Goal: Task Accomplishment & Management: Manage account settings

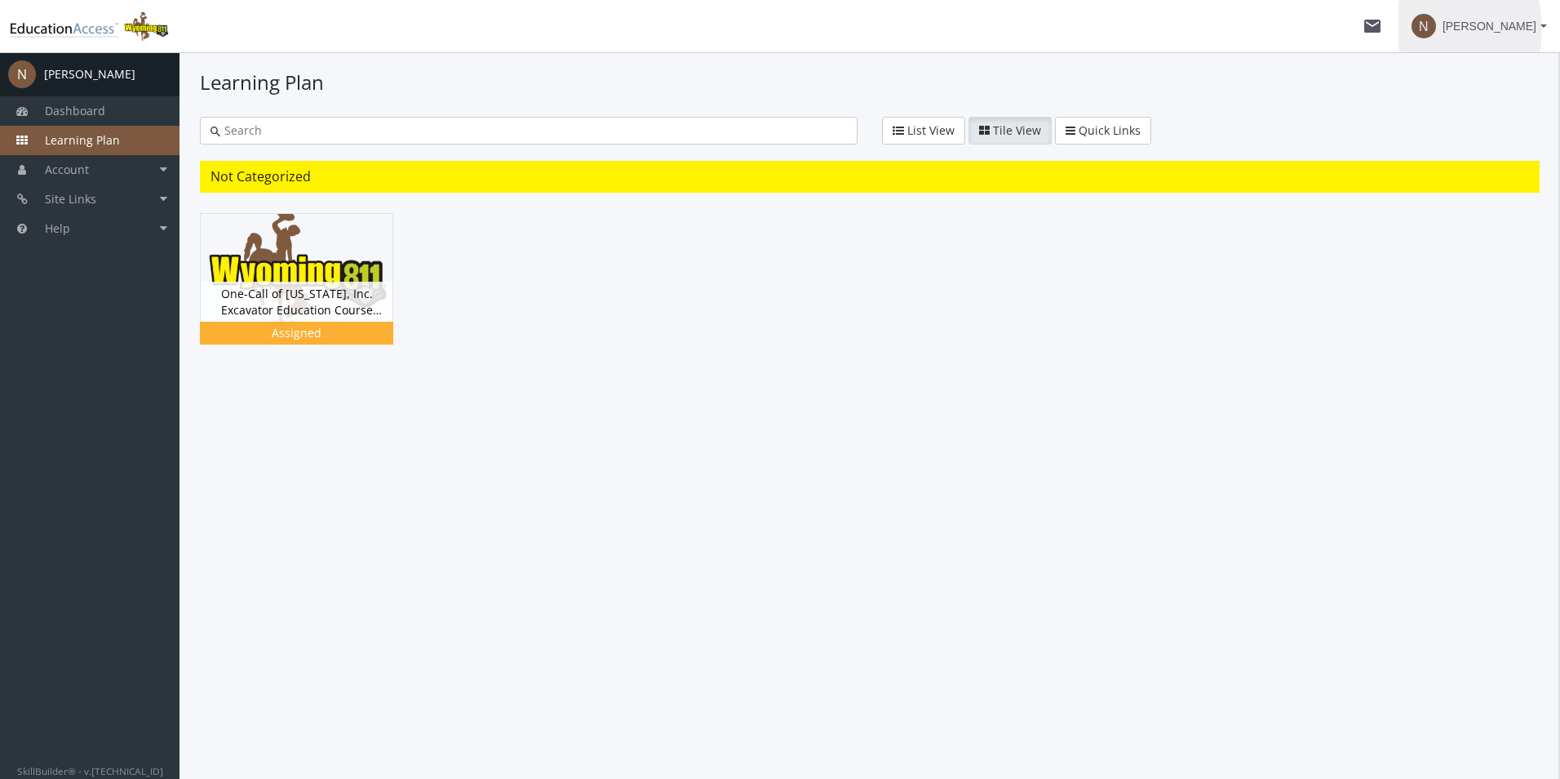
click at [1431, 29] on button "N [PERSON_NAME]" at bounding box center [1480, 26] width 162 height 52
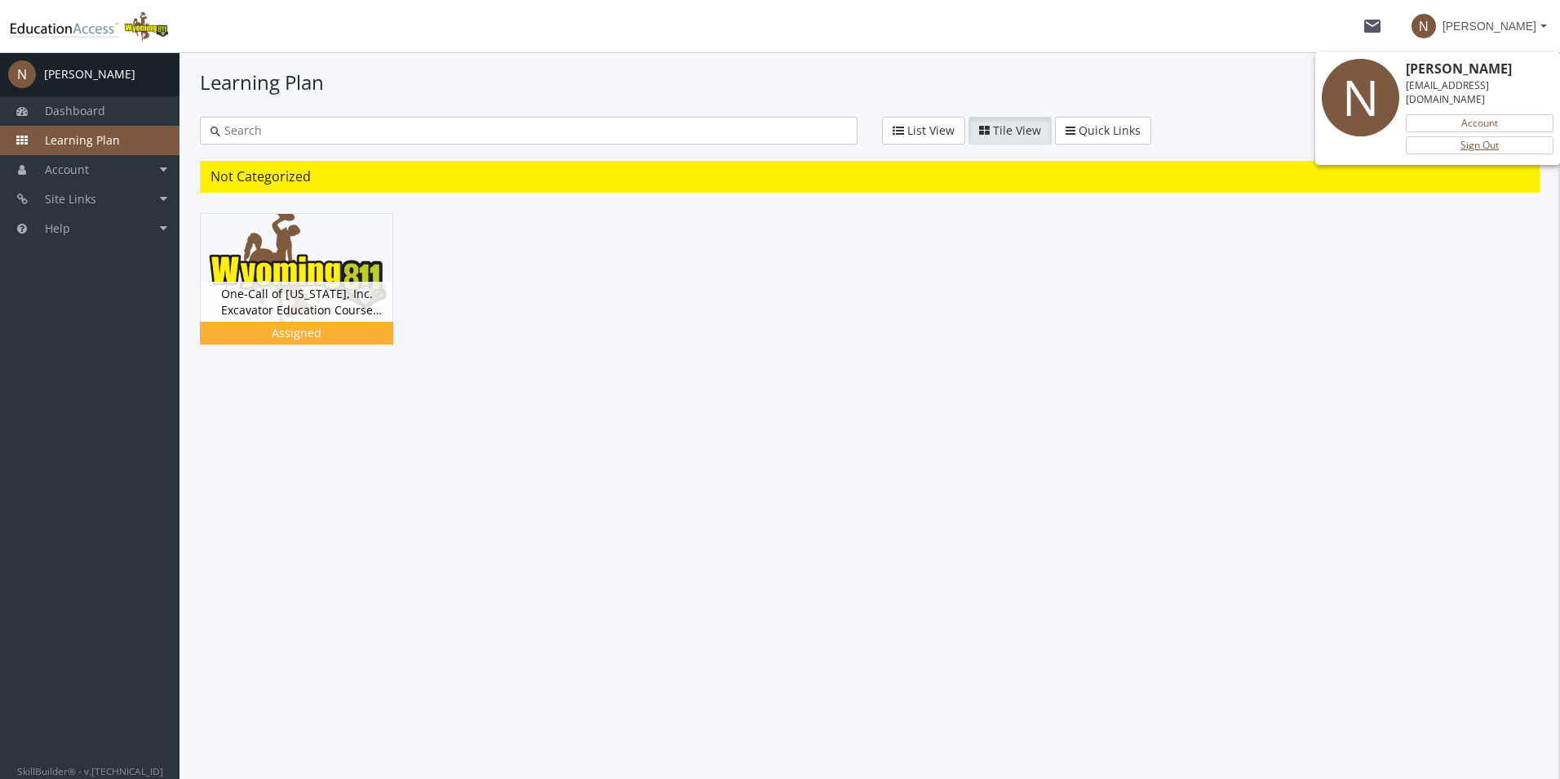
click at [1449, 136] on link "Sign Out" at bounding box center [1480, 145] width 148 height 18
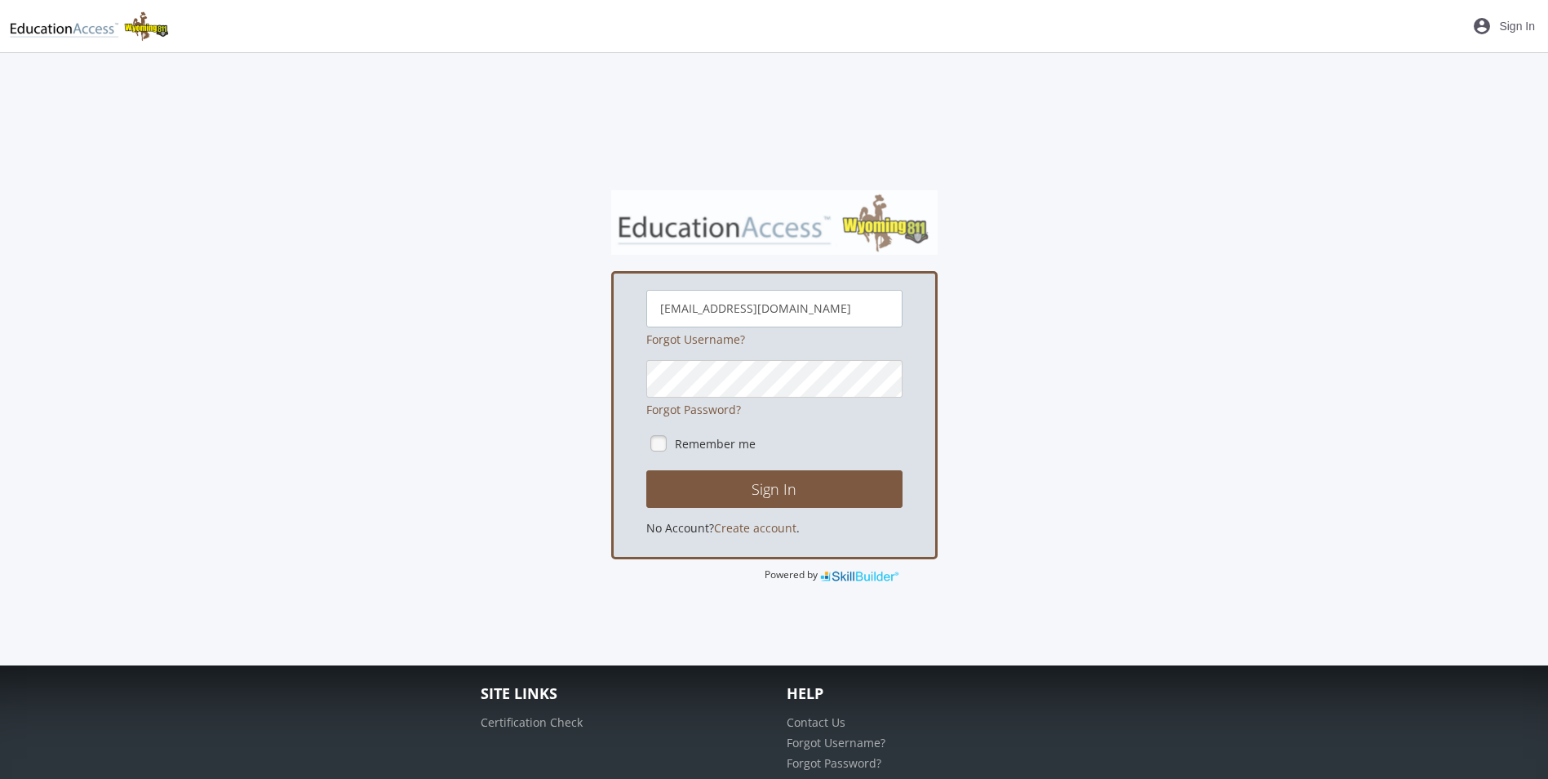
click at [759, 296] on input "[EMAIL_ADDRESS][DOMAIN_NAME]" at bounding box center [774, 309] width 256 height 38
type input "whiteone805"
click at [739, 446] on label "Remember me" at bounding box center [715, 444] width 81 height 16
click at [740, 478] on button "Sign In" at bounding box center [774, 489] width 256 height 38
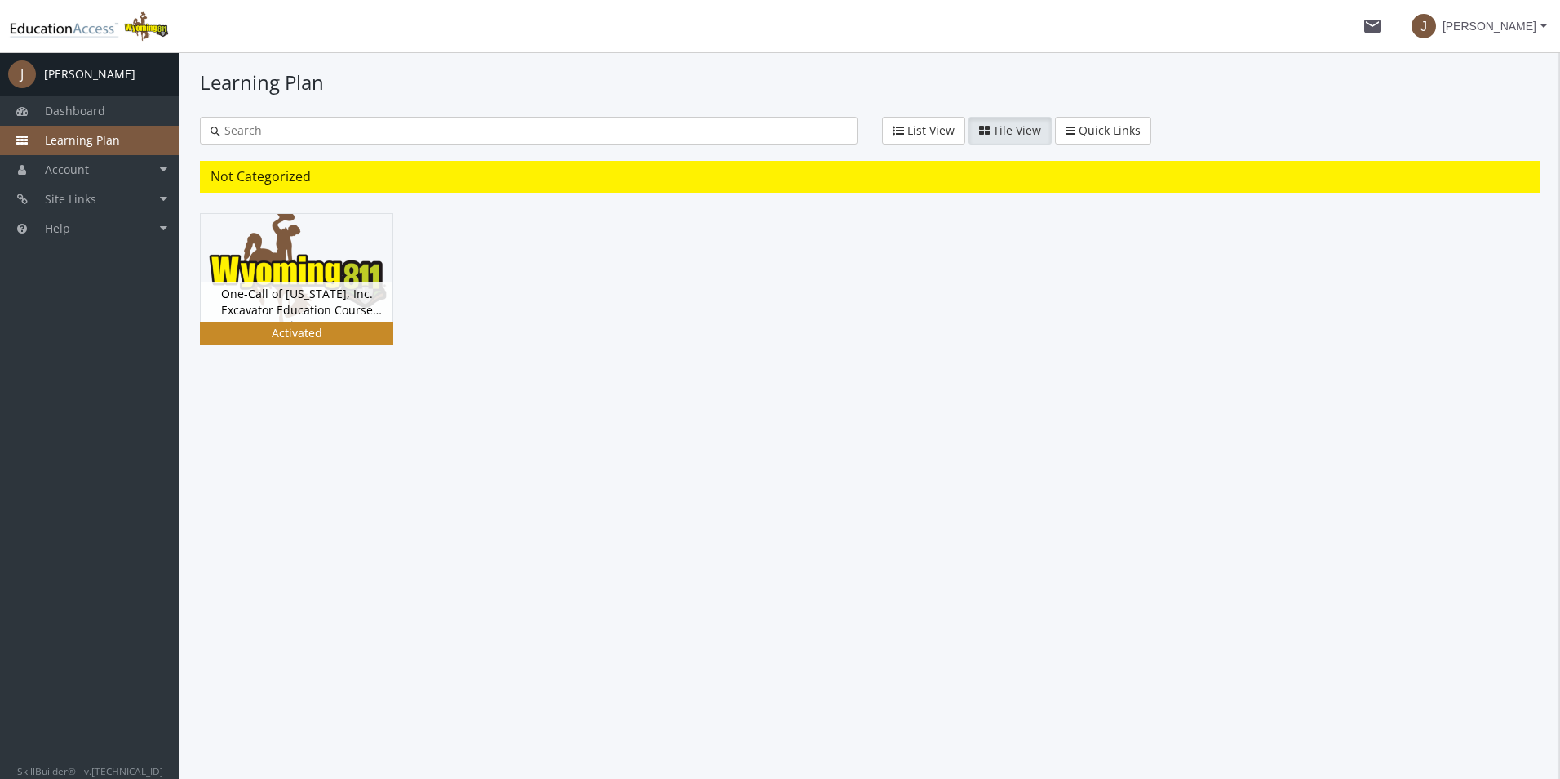
click at [314, 282] on div "One-Call of [US_STATE], Inc. Excavator Education Course Version 5.0 Status Acti…" at bounding box center [297, 302] width 192 height 40
